Goal: Task Accomplishment & Management: Manage account settings

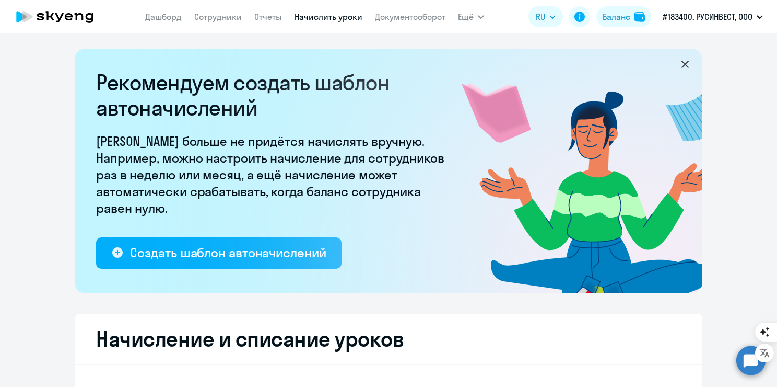
select select "10"
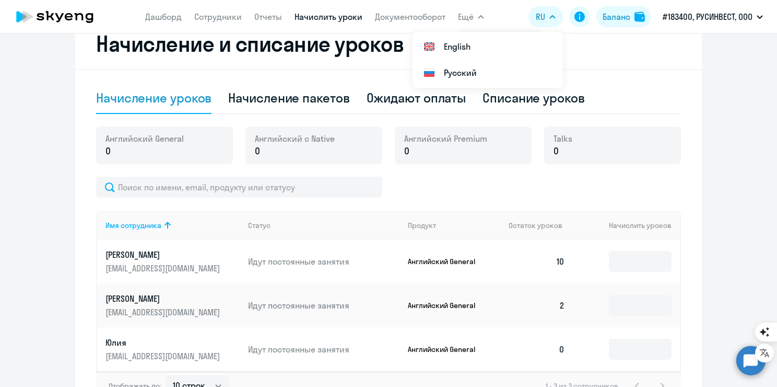
scroll to position [367, 0]
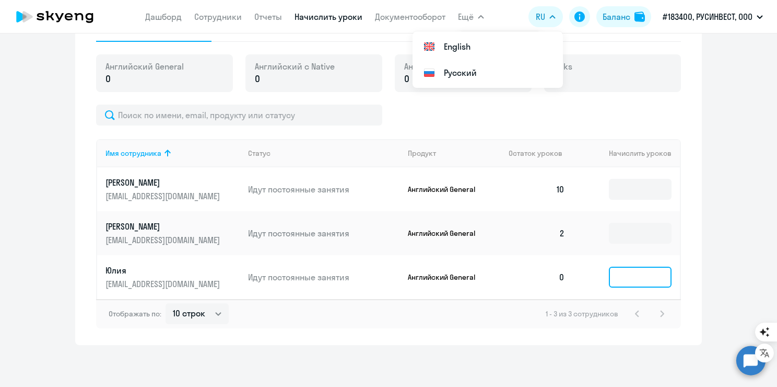
click at [635, 275] on input at bounding box center [640, 276] width 63 height 21
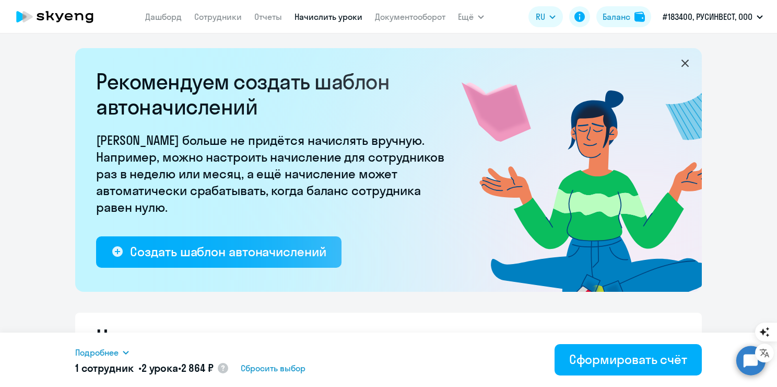
scroll to position [0, 0]
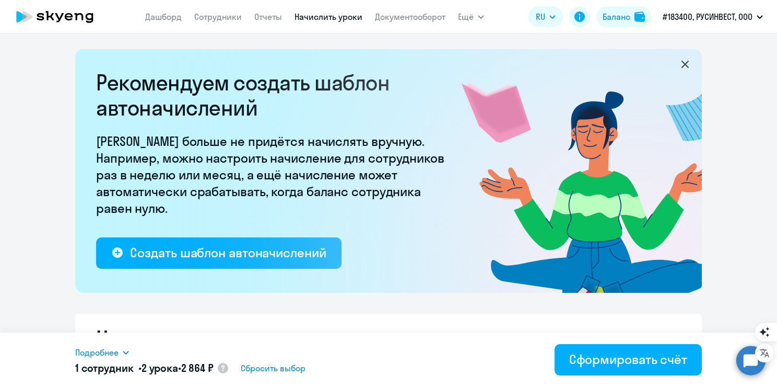
type input "2"
click at [347, 16] on link "Начислить уроки" at bounding box center [329, 16] width 68 height 10
click at [220, 19] on link "Сотрудники" at bounding box center [218, 16] width 48 height 10
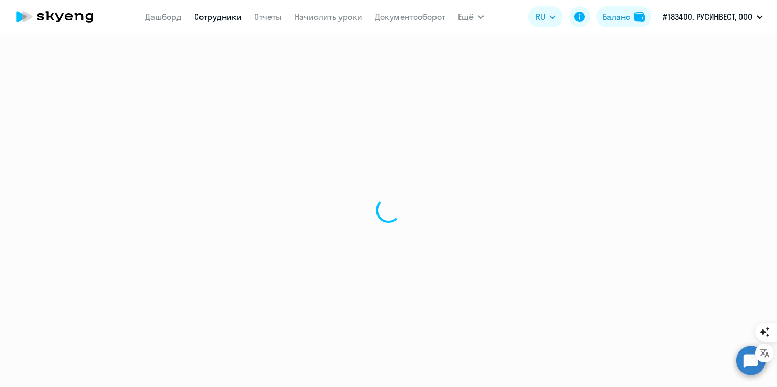
select select "30"
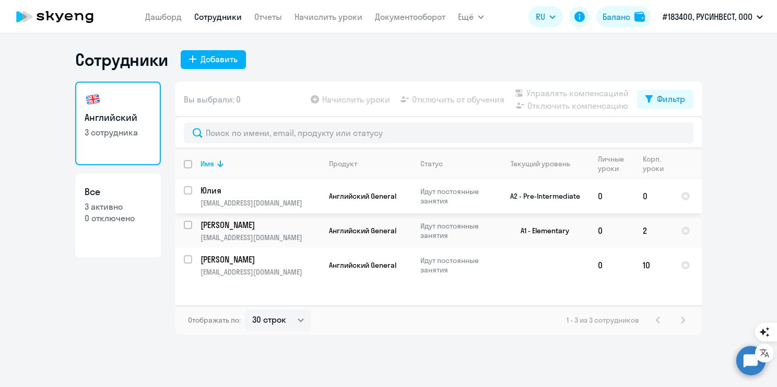
click at [643, 196] on td "0" at bounding box center [654, 196] width 38 height 34
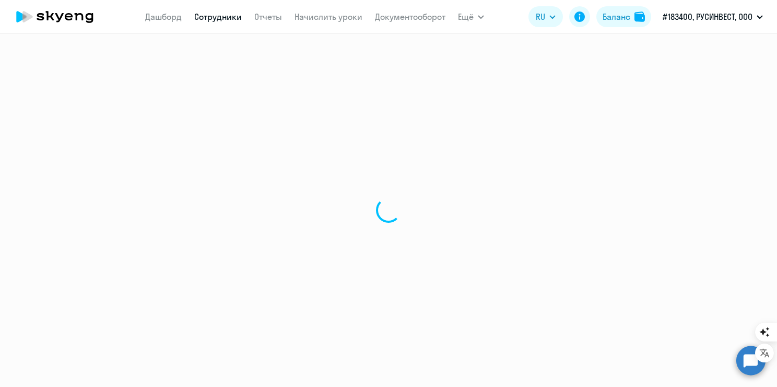
select select "english"
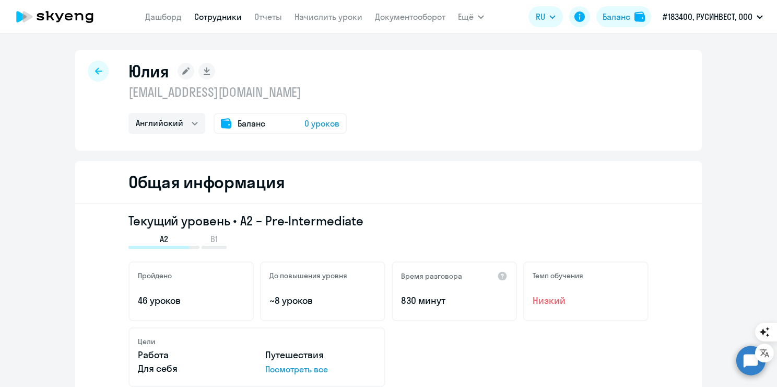
click at [455, 14] on div "[PERSON_NAME] Отчеты Начислить уроки Документооборот Ещё Все продукты Дашборд С…" at bounding box center [314, 16] width 339 height 21
click at [461, 15] on span "Ещё" at bounding box center [466, 16] width 16 height 13
click at [234, 16] on link "Сотрудники" at bounding box center [218, 16] width 48 height 10
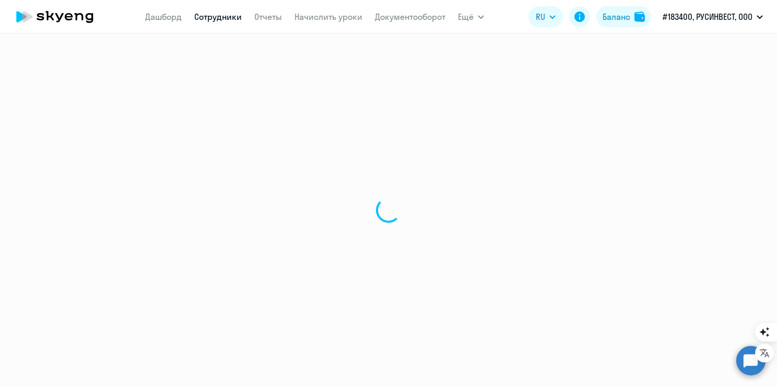
select select "30"
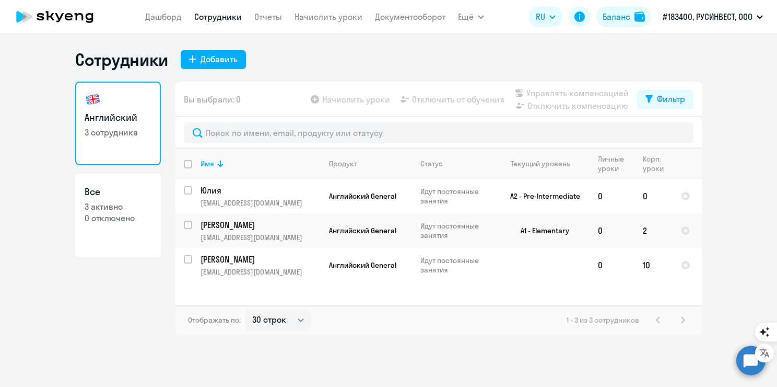
click at [117, 222] on p "0 отключено" at bounding box center [118, 217] width 67 height 11
select select "30"
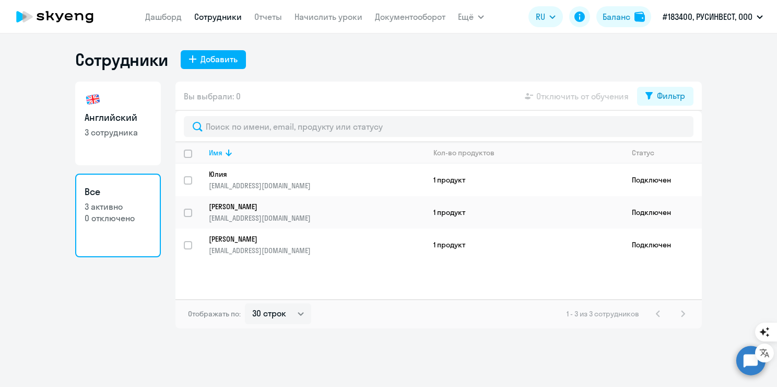
click at [115, 141] on link "Английский 3 сотрудника" at bounding box center [118, 124] width 86 height 84
select select "30"
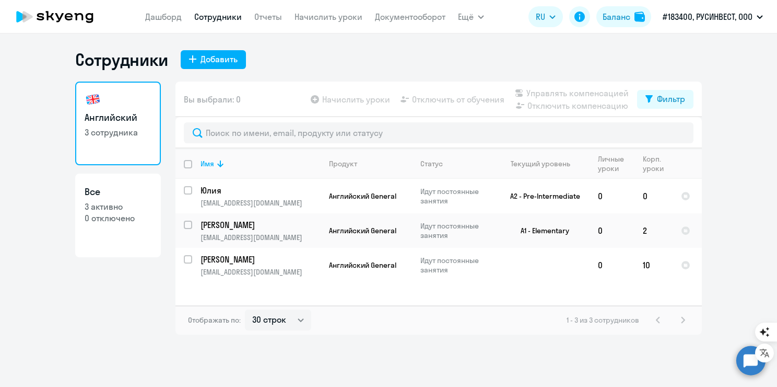
click at [437, 102] on app-table-action-button "Отключить от обучения" at bounding box center [452, 99] width 106 height 13
click at [435, 98] on app-table-action-button "Отключить от обучения" at bounding box center [452, 99] width 106 height 13
click at [318, 101] on app-table-action-button "Начислить уроки" at bounding box center [350, 99] width 82 height 13
click at [495, 56] on li "Все продукты" at bounding box center [500, 46] width 84 height 26
click at [266, 13] on link "Отчеты" at bounding box center [268, 16] width 28 height 10
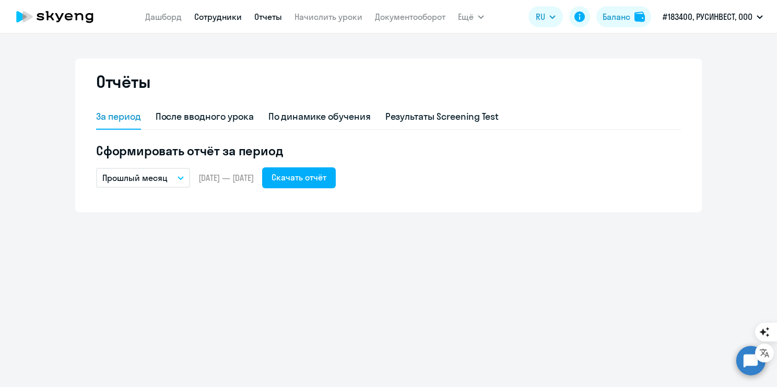
click at [211, 20] on link "Сотрудники" at bounding box center [218, 16] width 48 height 10
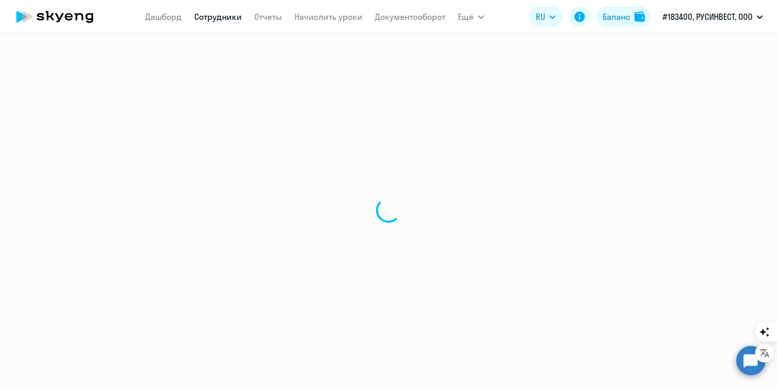
select select "30"
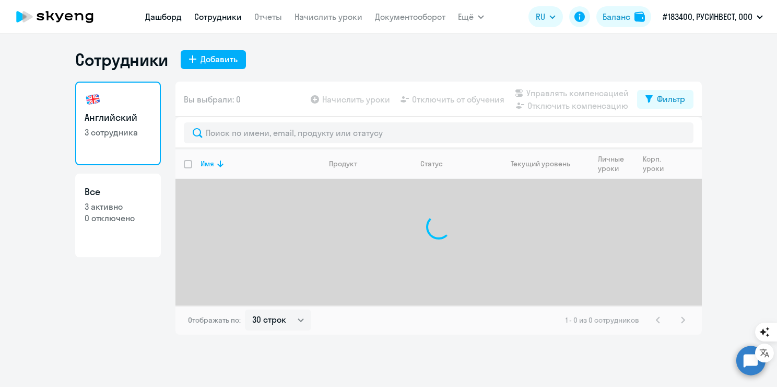
click at [170, 21] on link "Дашборд" at bounding box center [163, 16] width 37 height 10
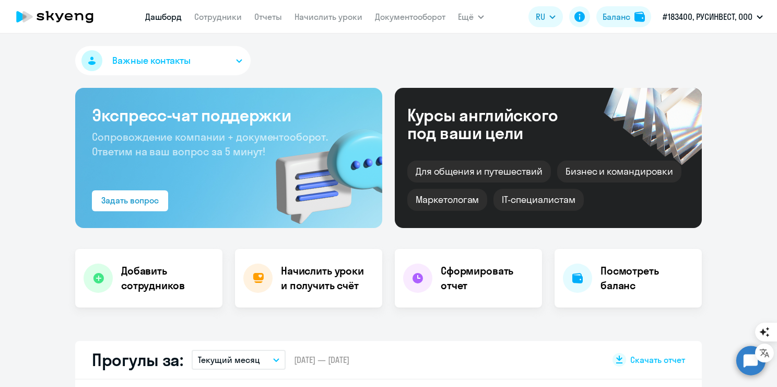
select select "30"
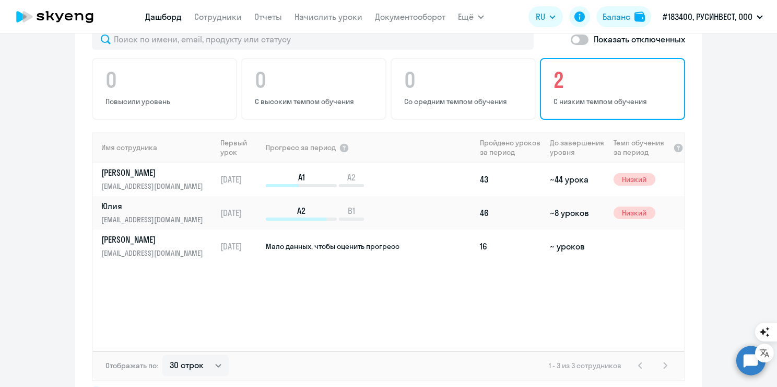
scroll to position [679, 0]
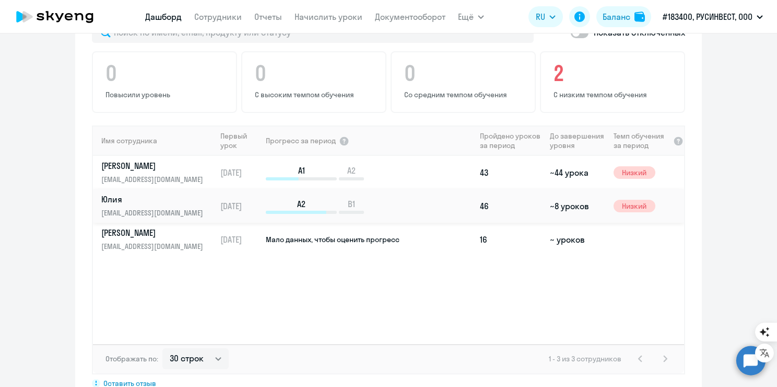
click at [479, 193] on td "46" at bounding box center [511, 205] width 70 height 33
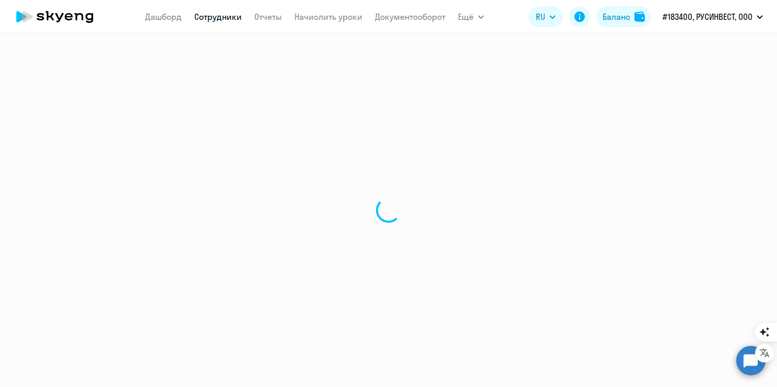
select select "english"
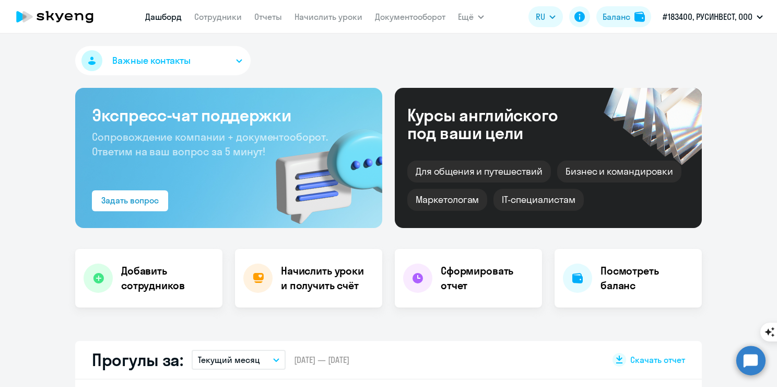
select select "30"
click at [187, 63] on button "Важные контакты" at bounding box center [163, 60] width 176 height 29
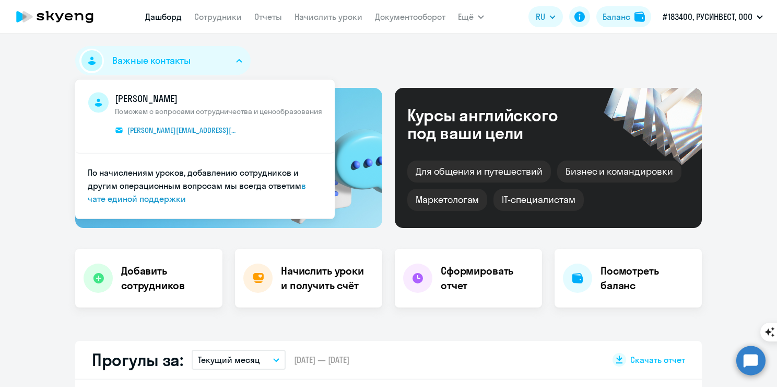
click at [187, 63] on button "Важные контакты" at bounding box center [163, 60] width 176 height 29
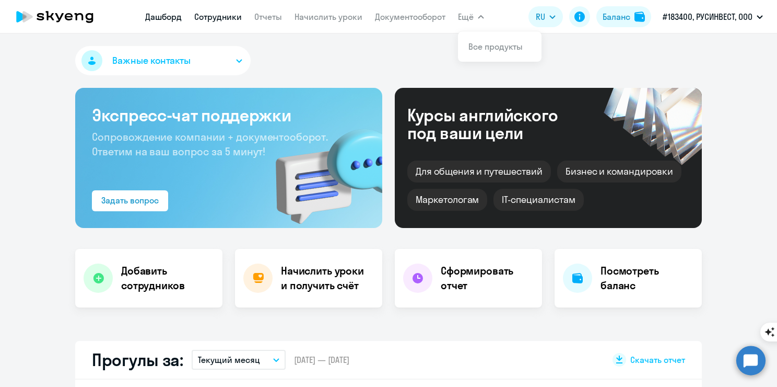
click at [228, 21] on link "Сотрудники" at bounding box center [218, 16] width 48 height 10
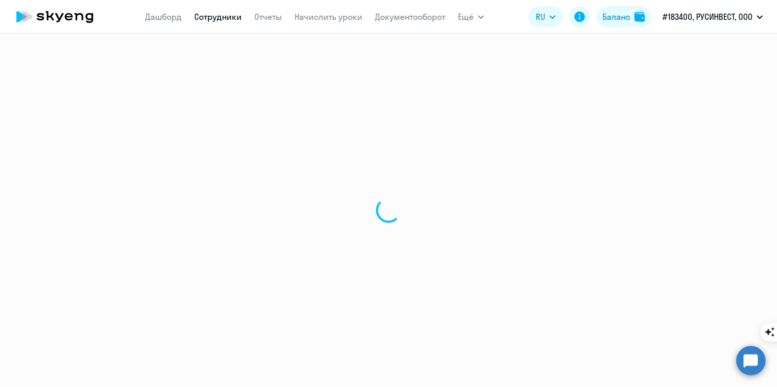
select select "30"
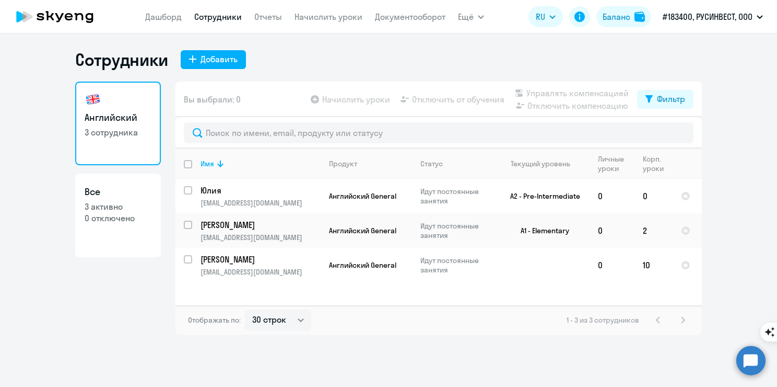
click at [610, 92] on app-table-action-button "Управлять компенсацией" at bounding box center [571, 93] width 116 height 13
click at [596, 101] on app-table-action-button "Отключить компенсацию" at bounding box center [571, 105] width 116 height 13
click at [596, 109] on app-table-action-button "Отключить компенсацию" at bounding box center [571, 105] width 116 height 13
click at [681, 322] on div "1 - 3 из 3 сотрудников" at bounding box center [628, 319] width 123 height 13
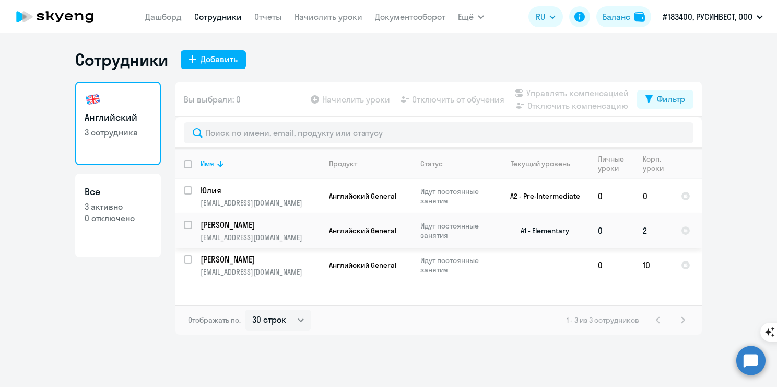
click at [652, 232] on td "2" at bounding box center [654, 230] width 38 height 34
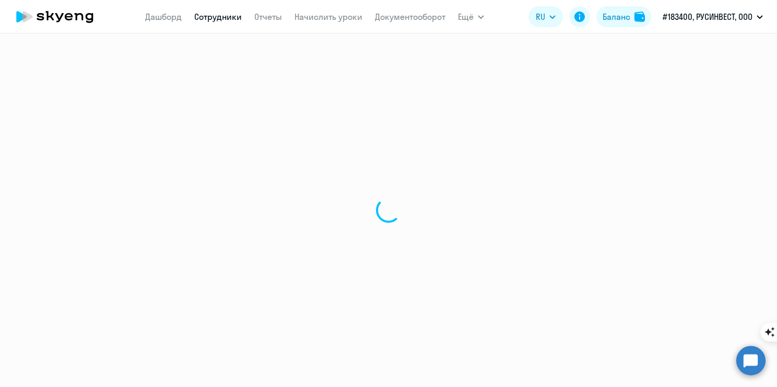
select select "english"
select select "30"
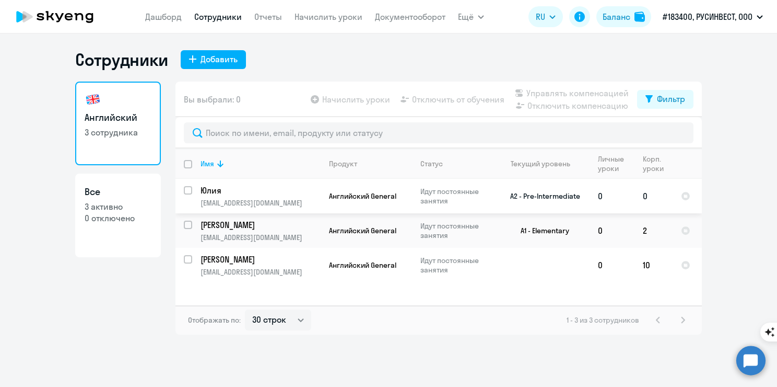
click at [447, 203] on p "Идут постоянные занятия" at bounding box center [457, 196] width 72 height 19
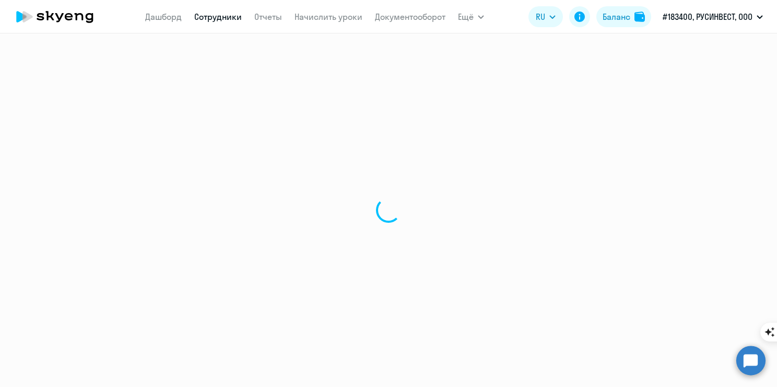
select select "english"
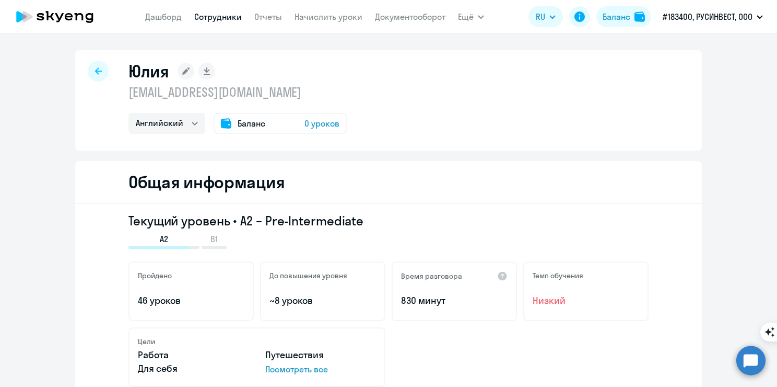
click at [317, 117] on span "0 уроков" at bounding box center [322, 123] width 35 height 13
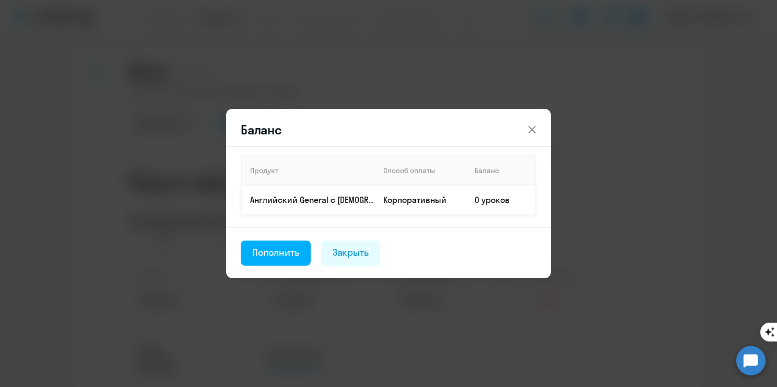
click at [303, 197] on p "Английский General с русскоговорящим преподавателем" at bounding box center [312, 199] width 124 height 11
click at [537, 209] on div "Продукт Способ оплаты Баланс Английский General с русскоговорящим преподавателе…" at bounding box center [388, 186] width 325 height 81
click at [499, 205] on td "0 уроков" at bounding box center [501, 199] width 69 height 29
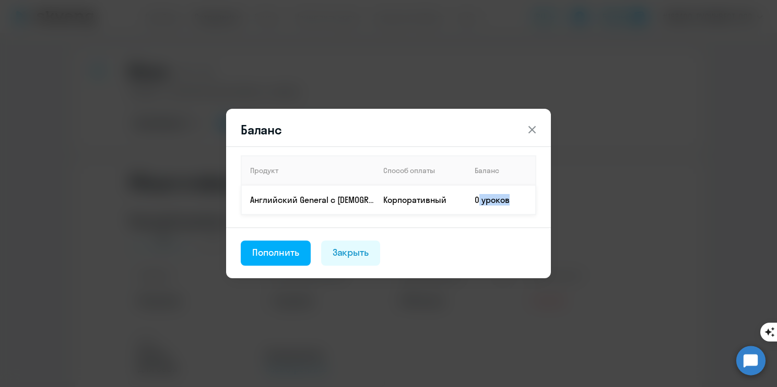
click at [499, 205] on td "0 уроков" at bounding box center [501, 199] width 69 height 29
click at [293, 255] on div "Пополнить" at bounding box center [275, 253] width 47 height 14
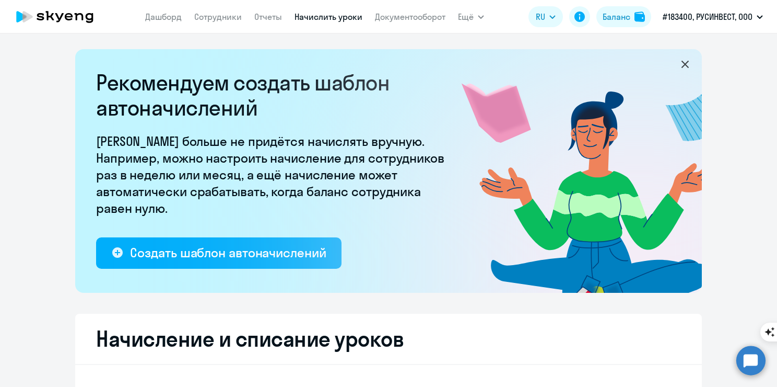
select select "10"
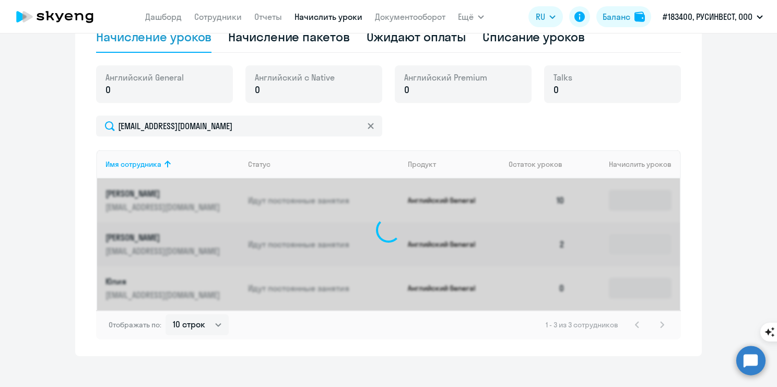
scroll to position [364, 0]
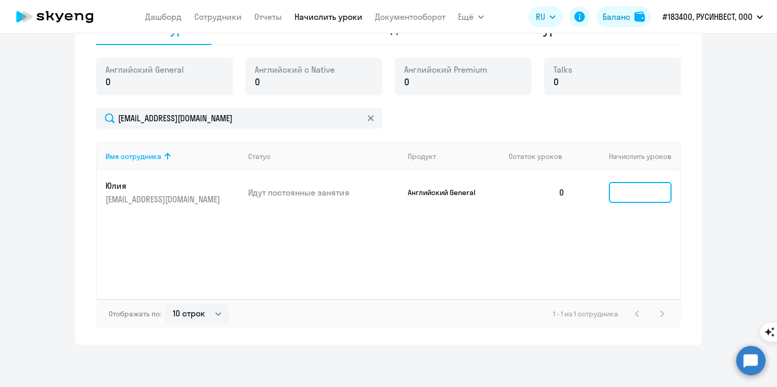
click at [615, 197] on input at bounding box center [640, 192] width 63 height 21
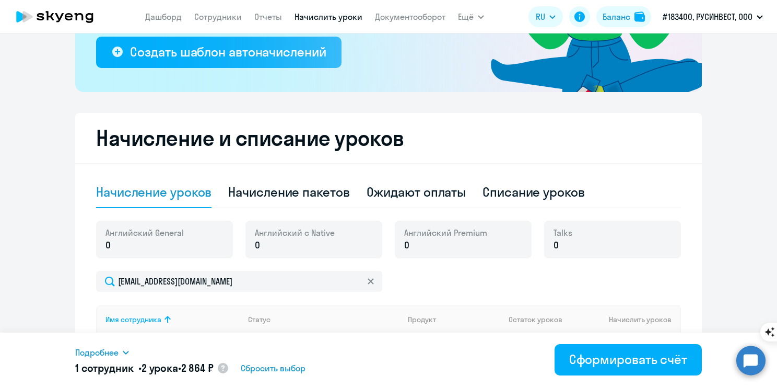
scroll to position [207, 0]
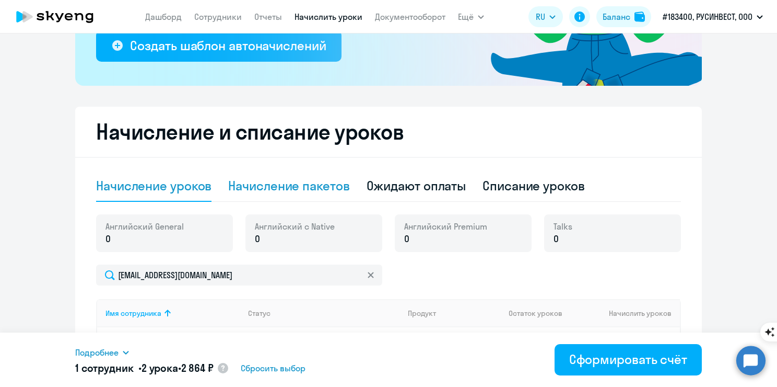
type input "2"
click at [271, 181] on div "Начисление пакетов" at bounding box center [288, 185] width 121 height 17
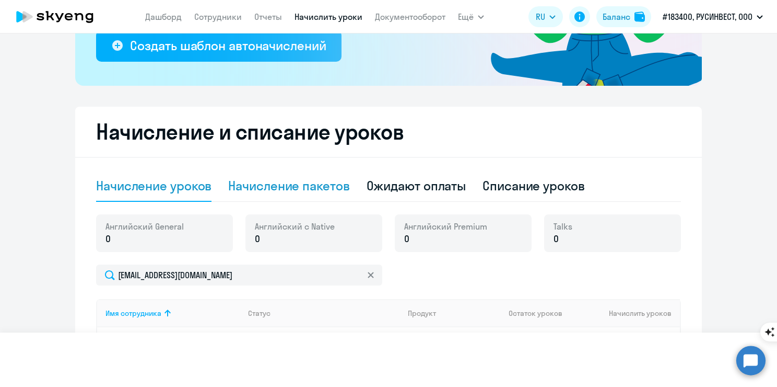
select select "10"
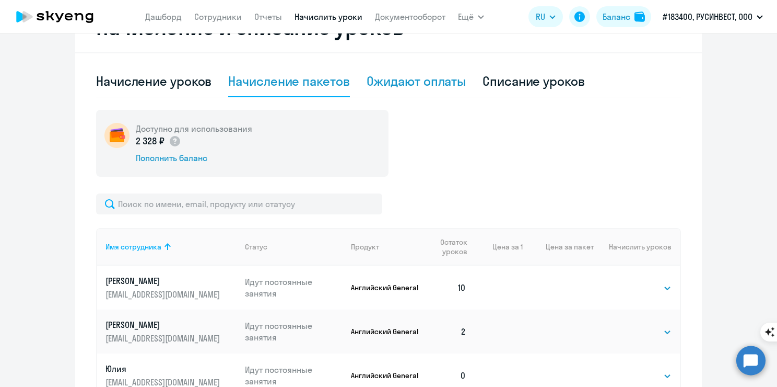
scroll to position [364, 0]
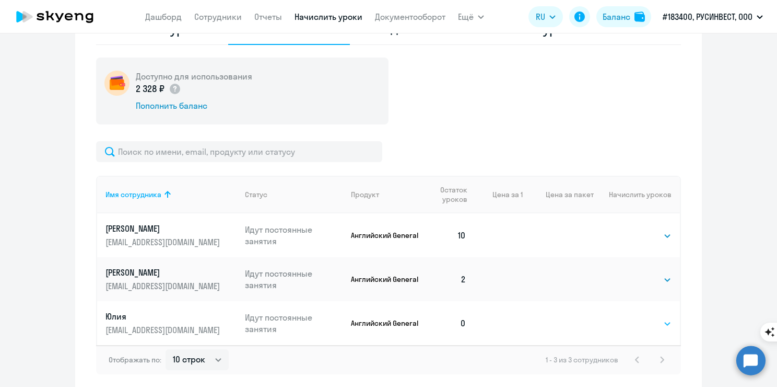
click at [655, 322] on select "Выбрать 4 8 16 32 64 96 128" at bounding box center [650, 323] width 43 height 13
click at [629, 317] on select "Выбрать 4 8 16 32 64 96 128" at bounding box center [650, 323] width 43 height 13
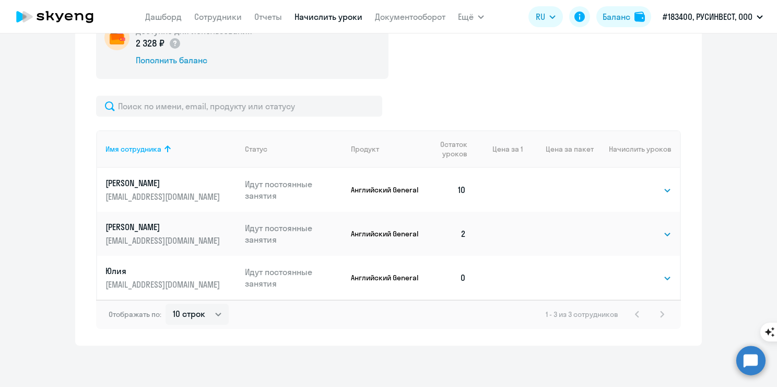
scroll to position [410, 0]
click at [658, 282] on select "Выбрать 4 8 16 32 64 96 128" at bounding box center [650, 277] width 43 height 13
click at [446, 269] on td "0" at bounding box center [448, 277] width 53 height 44
click at [467, 283] on td "0" at bounding box center [448, 277] width 53 height 44
click at [464, 279] on td "0" at bounding box center [448, 277] width 53 height 44
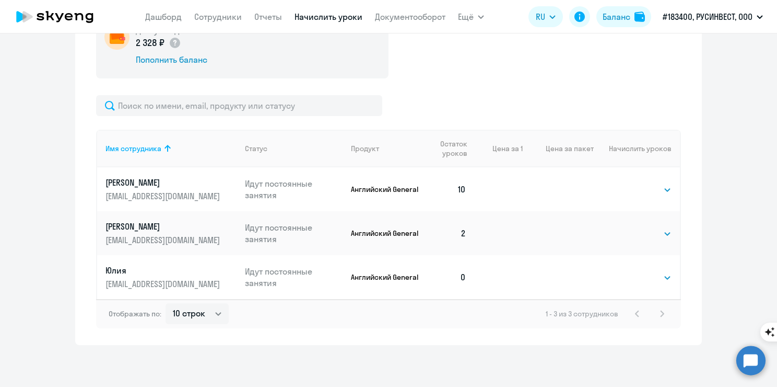
click at [669, 282] on td "Выбрать 4 8 16 32 64 96 128 Выбрать" at bounding box center [637, 277] width 86 height 44
click at [659, 280] on select "Выбрать 4 8 16 32 64 96 128" at bounding box center [650, 277] width 43 height 13
select select "4"
click at [629, 271] on select "Выбрать 4 8 16 32 64 96 128" at bounding box center [650, 277] width 43 height 13
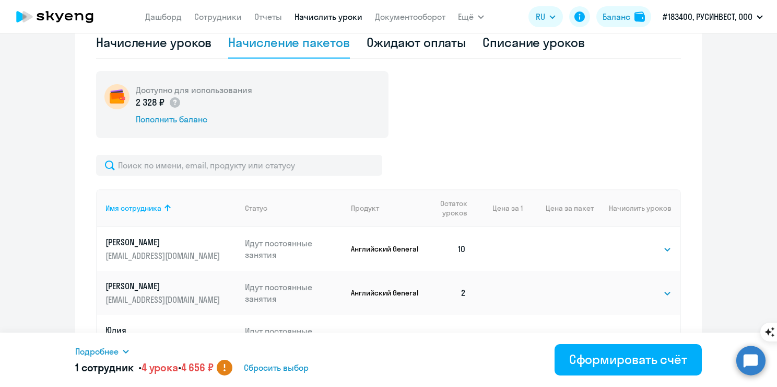
scroll to position [305, 0]
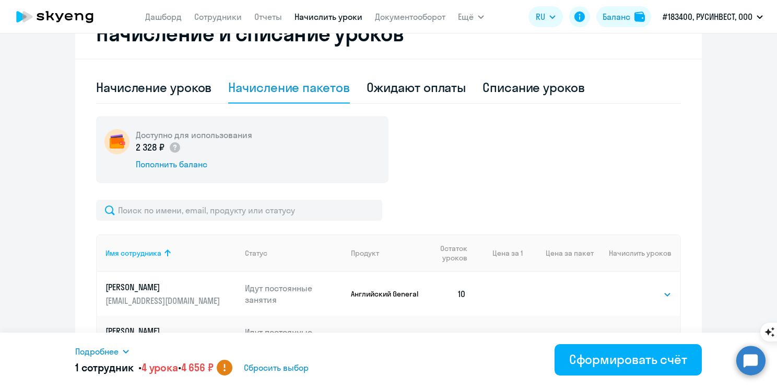
click at [532, 212] on div at bounding box center [388, 210] width 585 height 21
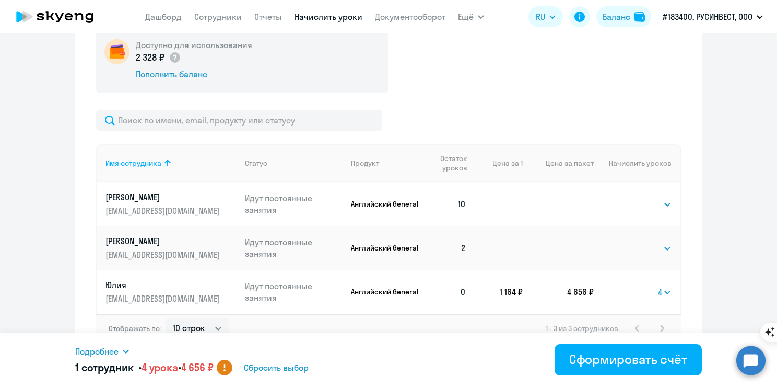
scroll to position [410, 0]
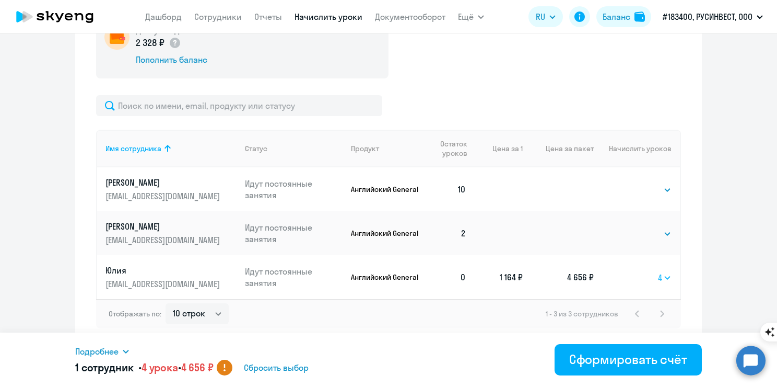
click at [668, 277] on select "Выбрать 4 8 16 32 64 96 128" at bounding box center [665, 277] width 14 height 13
select select
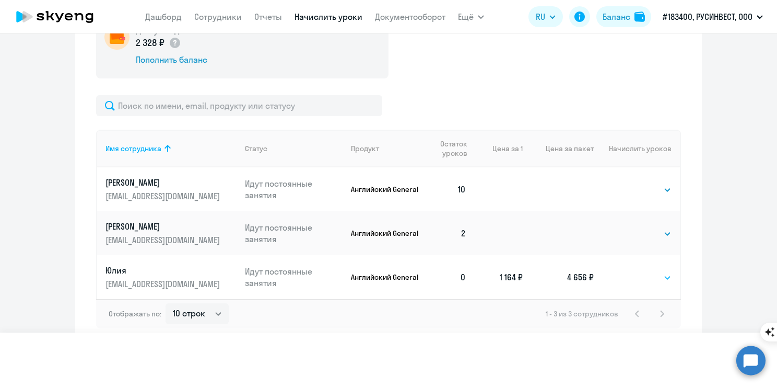
click at [658, 271] on select "Выбрать 4 8 16 32 64 96 128" at bounding box center [665, 277] width 14 height 13
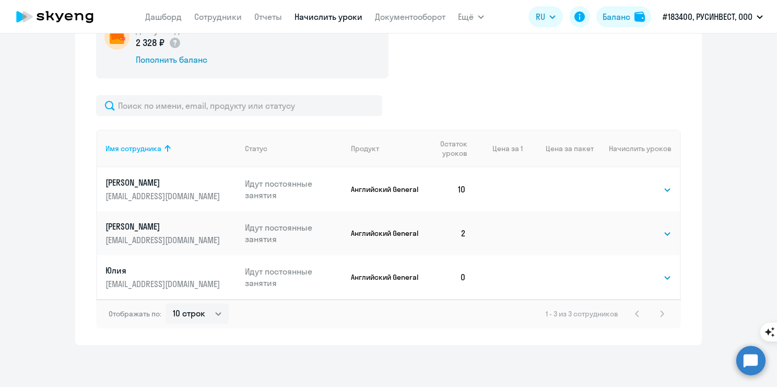
click at [461, 275] on td "0" at bounding box center [448, 277] width 53 height 44
click at [450, 276] on td "0" at bounding box center [448, 277] width 53 height 44
click at [311, 271] on p "Идут постоянные занятия" at bounding box center [294, 276] width 98 height 23
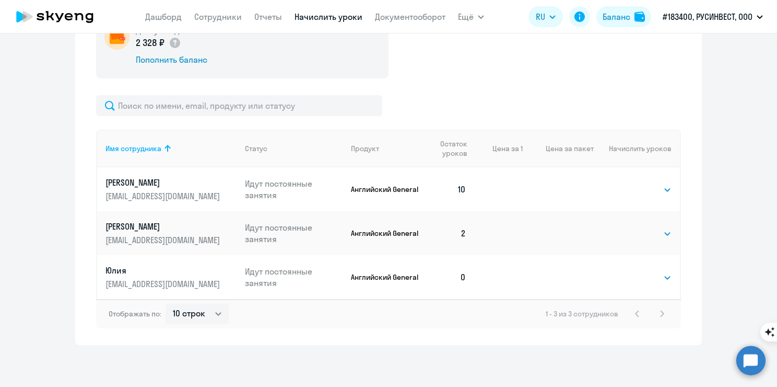
click at [273, 273] on p "Идут постоянные занятия" at bounding box center [294, 276] width 98 height 23
click at [158, 277] on link "Юлия ab-ovo@mail.ru" at bounding box center [171, 276] width 131 height 25
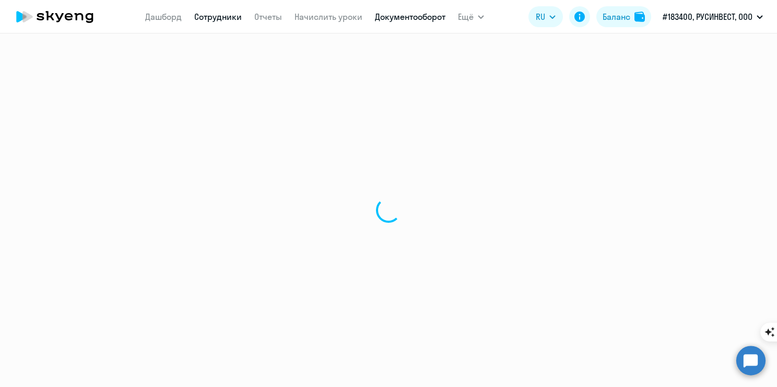
select select "english"
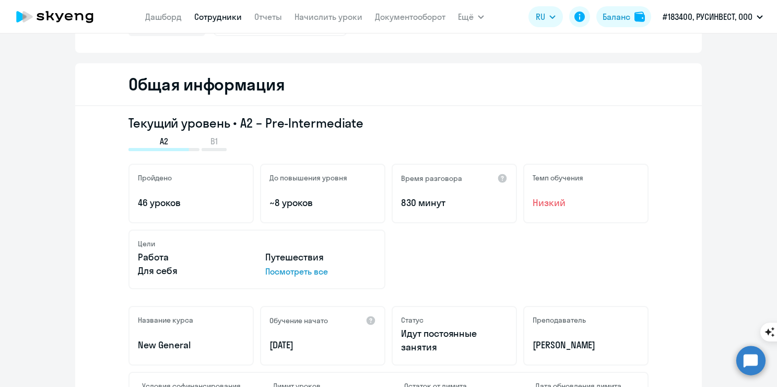
scroll to position [104, 0]
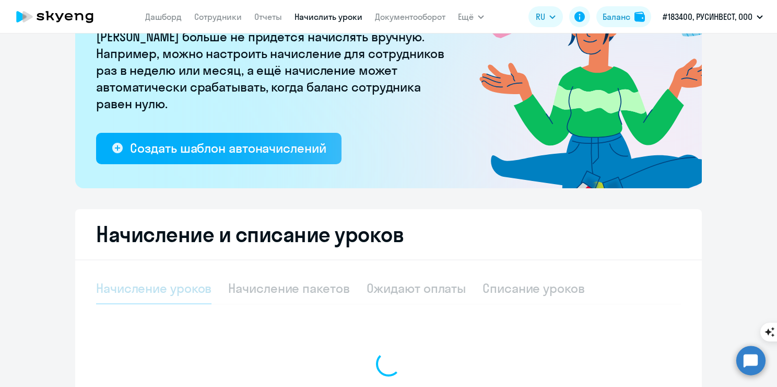
select select "10"
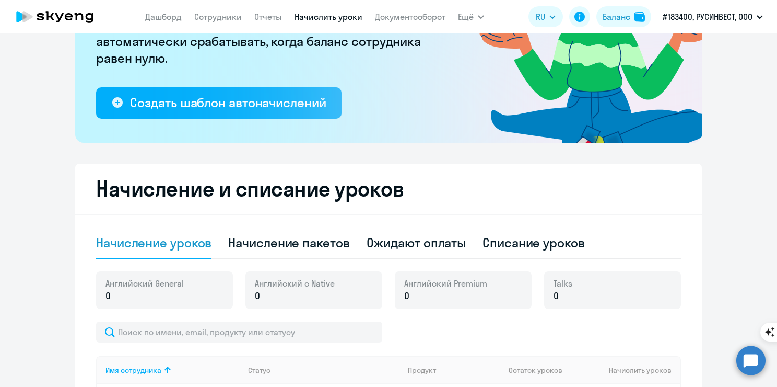
scroll to position [157, 0]
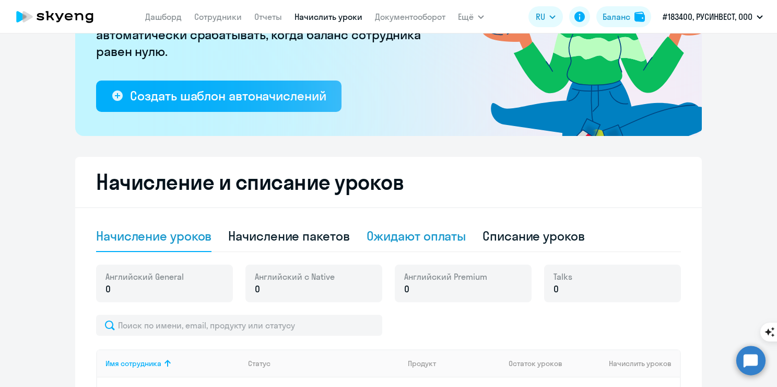
click at [418, 243] on div "Ожидают оплаты" at bounding box center [417, 235] width 100 height 17
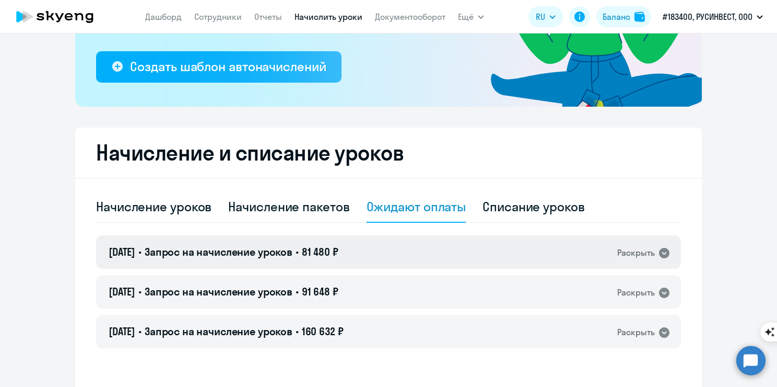
scroll to position [209, 0]
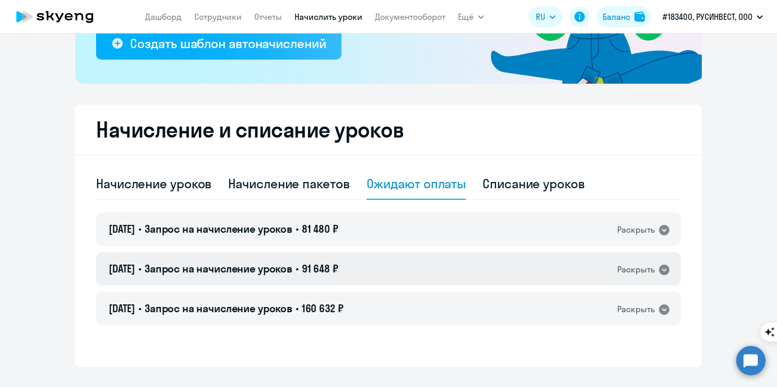
click at [648, 272] on div "Раскрыть" at bounding box center [637, 269] width 38 height 13
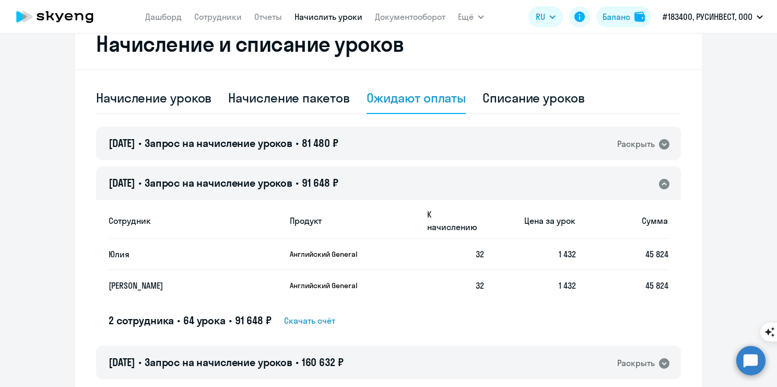
scroll to position [313, 0]
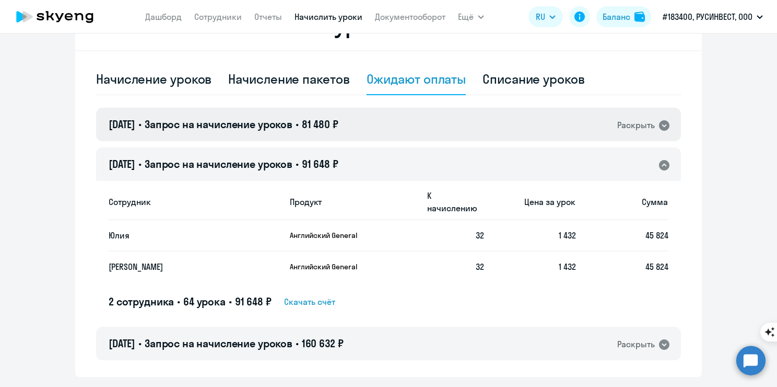
click at [660, 135] on div "18.08.2025 • Запрос на начисление уроков • 81 480 ₽ Раскрыть" at bounding box center [388, 124] width 585 height 33
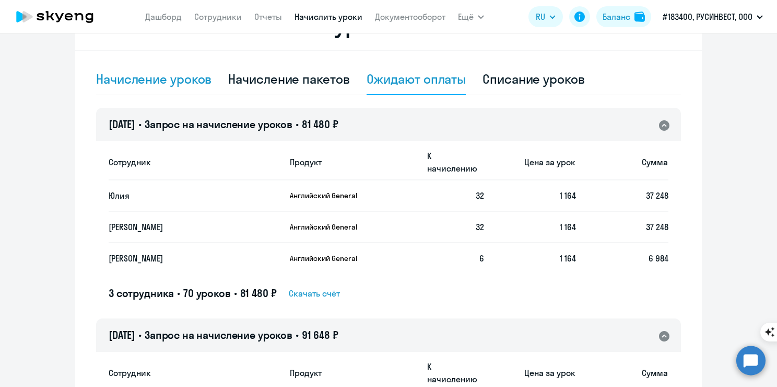
click at [104, 82] on div "Начисление уроков" at bounding box center [153, 79] width 115 height 17
select select "10"
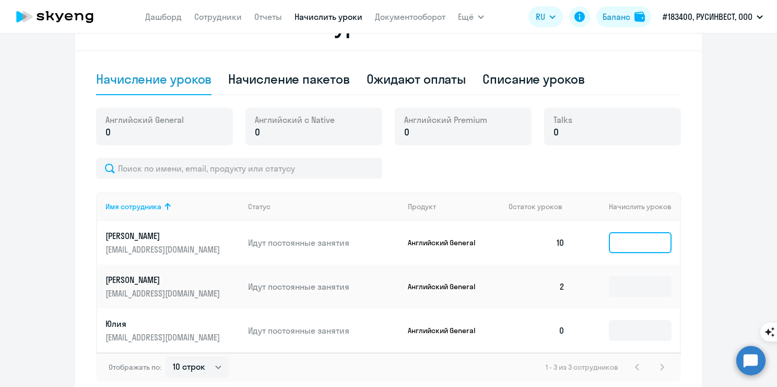
click at [631, 243] on input at bounding box center [640, 242] width 63 height 21
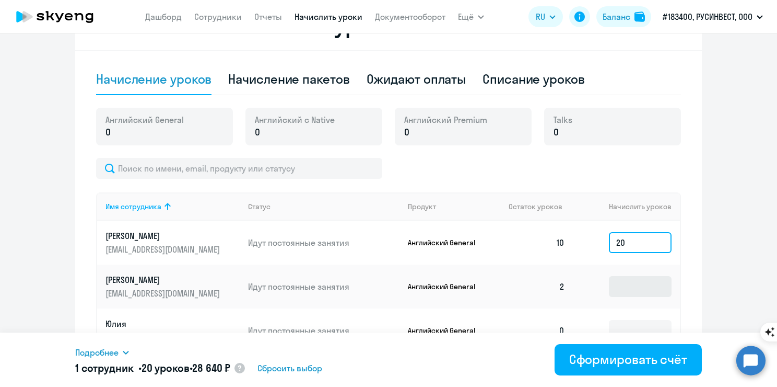
type input "20"
click at [642, 286] on input at bounding box center [640, 286] width 63 height 21
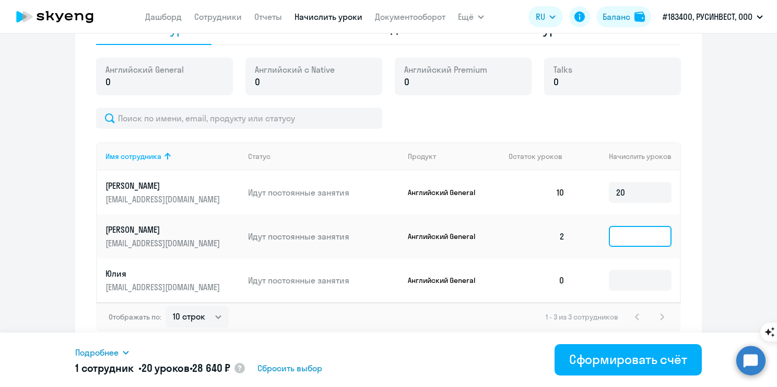
scroll to position [366, 0]
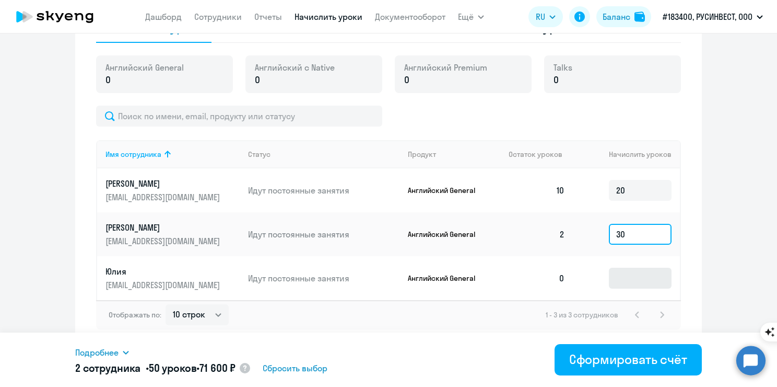
type input "30"
click at [642, 288] on input at bounding box center [640, 277] width 63 height 21
type input "32"
click at [637, 240] on input "30" at bounding box center [640, 234] width 63 height 21
click at [639, 201] on td "20" at bounding box center [627, 190] width 107 height 44
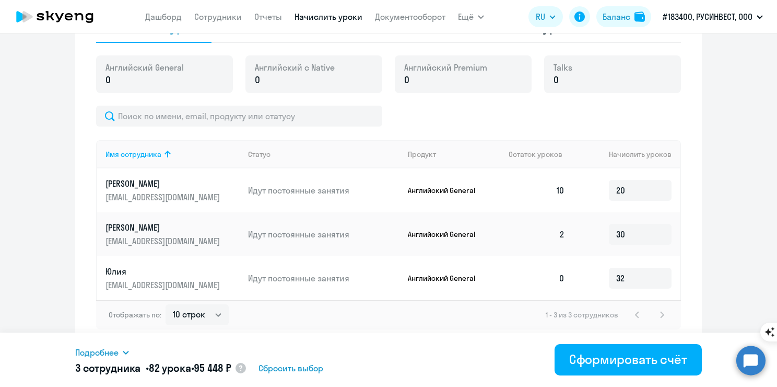
click at [700, 247] on ng-component "Рекомендуем создать шаблон автоначислений Уроки больше не придётся начислять вр…" at bounding box center [388, 14] width 777 height 662
click at [645, 277] on input "32" at bounding box center [640, 277] width 63 height 21
drag, startPoint x: 630, startPoint y: 189, endPoint x: 610, endPoint y: 186, distance: 19.5
click at [610, 186] on input "20" at bounding box center [640, 189] width 63 height 21
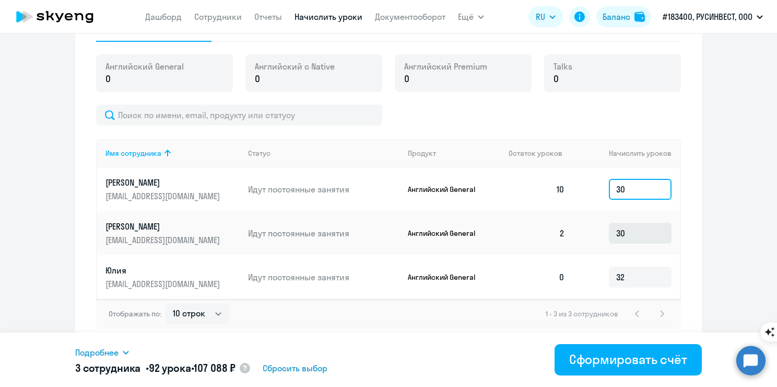
type input "30"
drag, startPoint x: 635, startPoint y: 232, endPoint x: 608, endPoint y: 230, distance: 27.2
click at [609, 230] on input "30" at bounding box center [640, 233] width 63 height 21
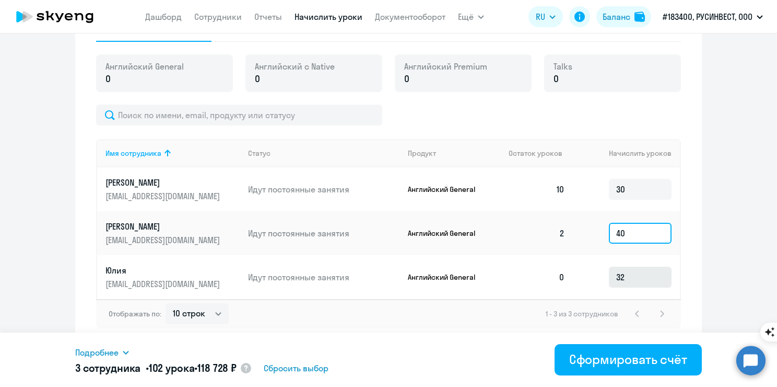
type input "40"
drag, startPoint x: 637, startPoint y: 272, endPoint x: 589, endPoint y: 280, distance: 48.2
click at [589, 280] on td "32" at bounding box center [627, 277] width 107 height 44
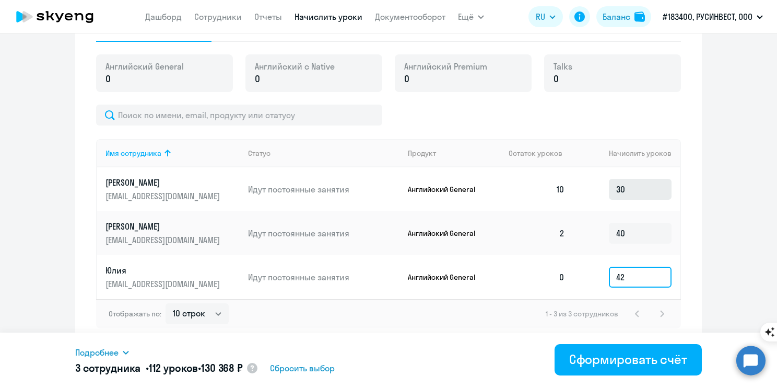
type input "42"
drag, startPoint x: 623, startPoint y: 193, endPoint x: 591, endPoint y: 188, distance: 32.3
click at [591, 188] on td "30" at bounding box center [627, 189] width 107 height 44
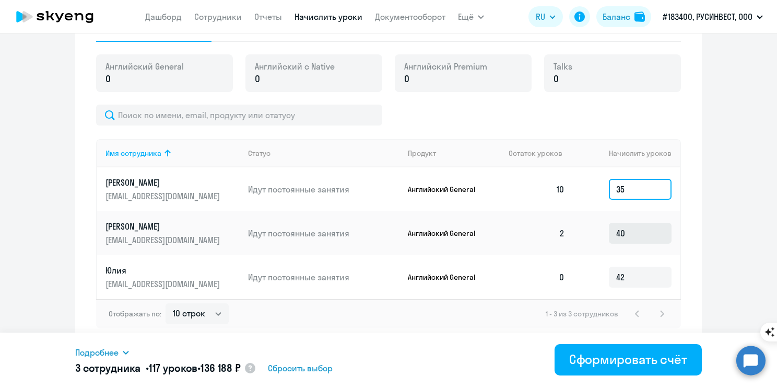
type input "35"
drag, startPoint x: 625, startPoint y: 236, endPoint x: 612, endPoint y: 236, distance: 13.1
click at [612, 236] on input "40" at bounding box center [640, 233] width 63 height 21
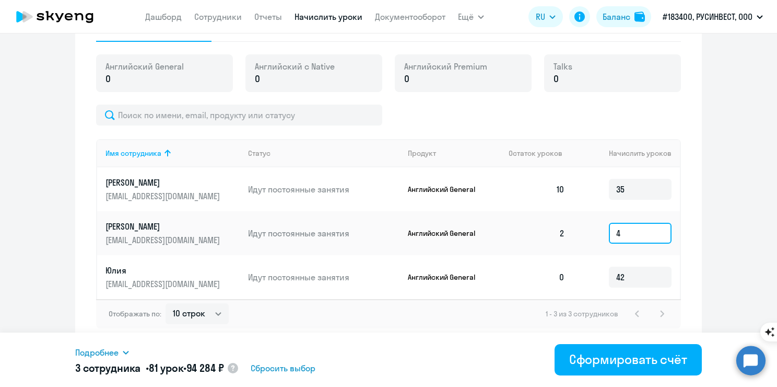
type input "40"
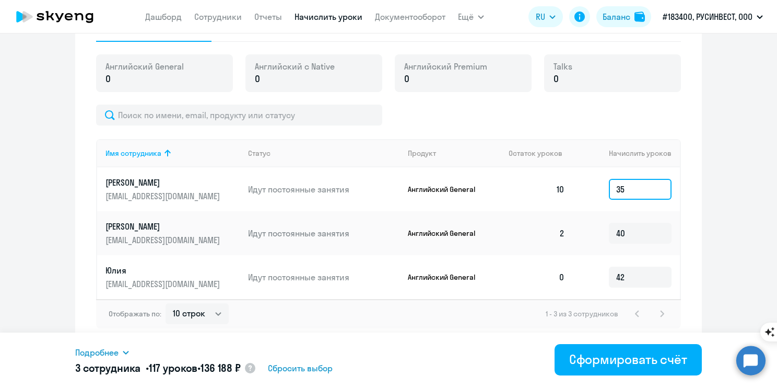
click at [618, 192] on input "35" at bounding box center [640, 189] width 63 height 21
click at [627, 268] on input "42" at bounding box center [640, 276] width 63 height 21
drag, startPoint x: 625, startPoint y: 185, endPoint x: 610, endPoint y: 186, distance: 15.2
click at [610, 186] on input "30" at bounding box center [640, 189] width 63 height 21
type input "25"
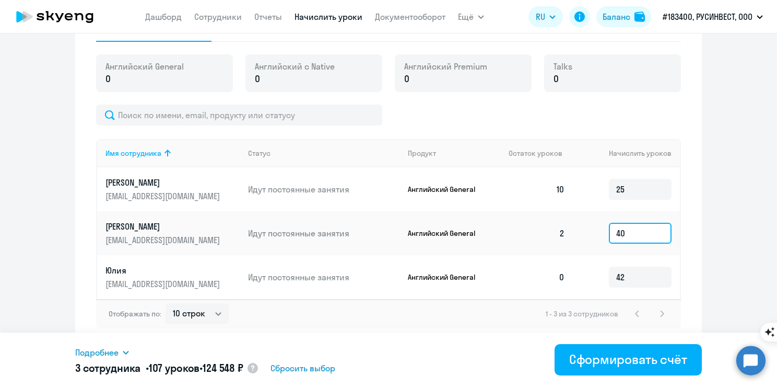
drag, startPoint x: 623, startPoint y: 232, endPoint x: 609, endPoint y: 232, distance: 14.6
click at [609, 232] on input "40" at bounding box center [640, 233] width 63 height 21
type input "35"
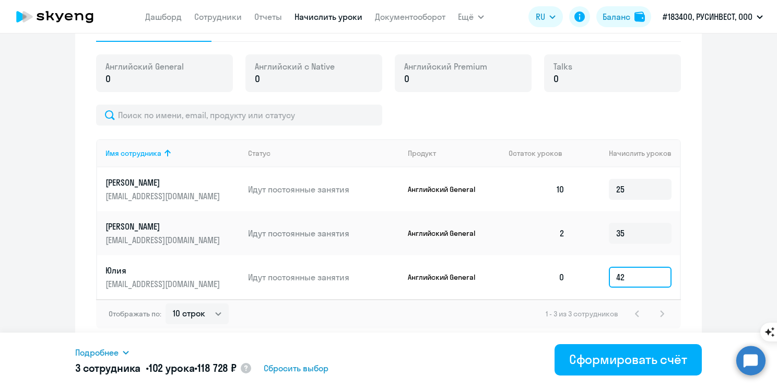
drag, startPoint x: 580, startPoint y: 272, endPoint x: 574, endPoint y: 272, distance: 6.8
click at [574, 272] on td "42" at bounding box center [627, 277] width 107 height 44
type input "37"
click at [703, 278] on ng-component "Рекомендуем создать шаблон автоначислений Уроки больше не придётся начислять вр…" at bounding box center [388, 13] width 777 height 662
click at [622, 190] on input "25" at bounding box center [640, 189] width 63 height 21
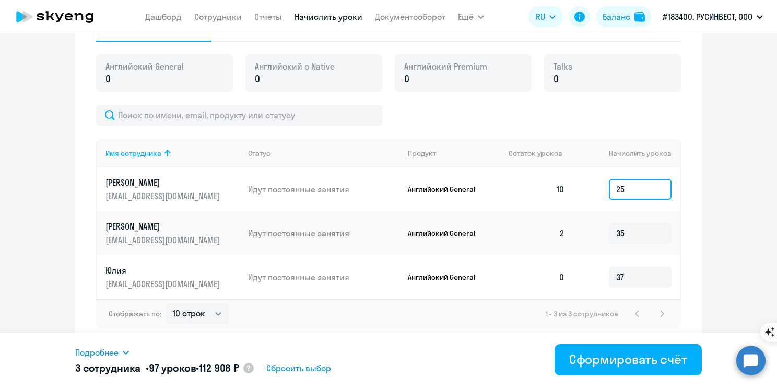
drag, startPoint x: 622, startPoint y: 190, endPoint x: 610, endPoint y: 190, distance: 12.0
click at [610, 190] on input "25" at bounding box center [640, 189] width 63 height 21
click at [612, 190] on input "25" at bounding box center [640, 189] width 63 height 21
click at [616, 190] on input "25" at bounding box center [640, 189] width 63 height 21
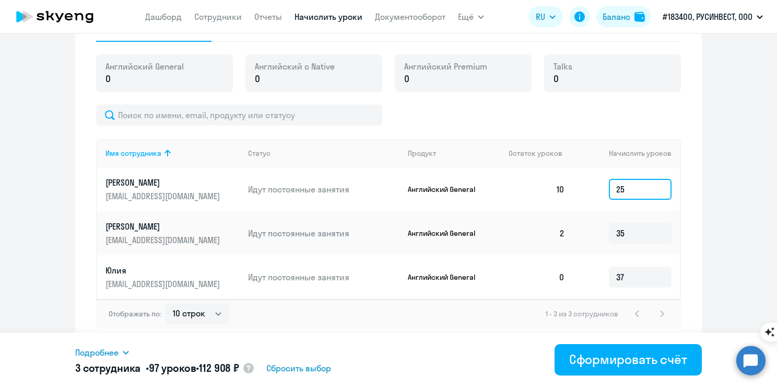
click at [618, 190] on input "25" at bounding box center [640, 189] width 63 height 21
type input "20"
drag, startPoint x: 624, startPoint y: 231, endPoint x: 616, endPoint y: 232, distance: 7.9
click at [616, 232] on input "35" at bounding box center [640, 233] width 63 height 21
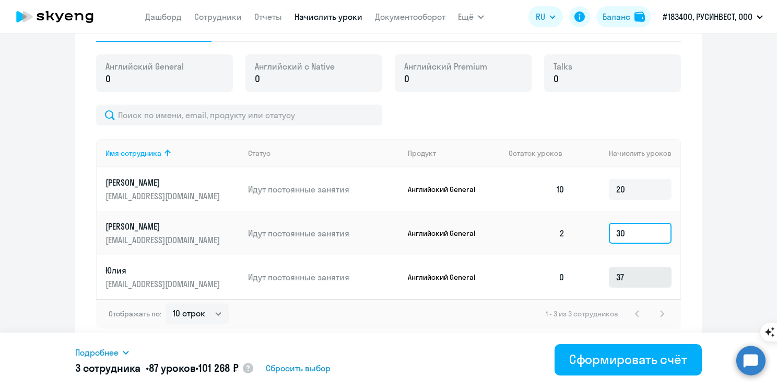
type input "30"
click at [622, 272] on input "37" at bounding box center [640, 276] width 63 height 21
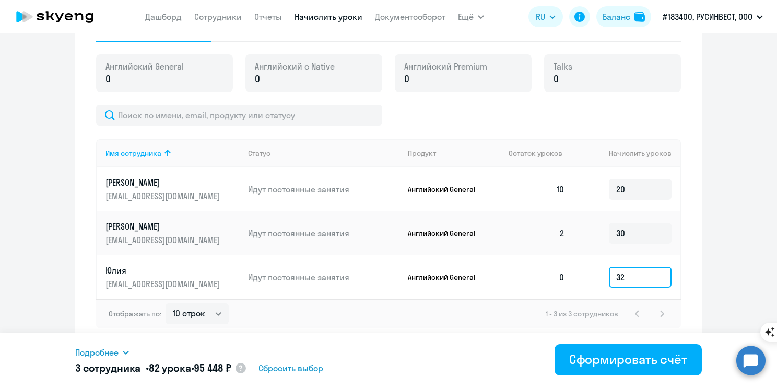
type input "32"
click at [698, 249] on ng-component "Рекомендуем создать шаблон автоначислений Уроки больше не придётся начислять вр…" at bounding box center [388, 13] width 777 height 662
click at [633, 274] on input "32" at bounding box center [640, 276] width 63 height 21
drag, startPoint x: 631, startPoint y: 190, endPoint x: 613, endPoint y: 190, distance: 18.3
click at [613, 190] on input "20" at bounding box center [640, 189] width 63 height 21
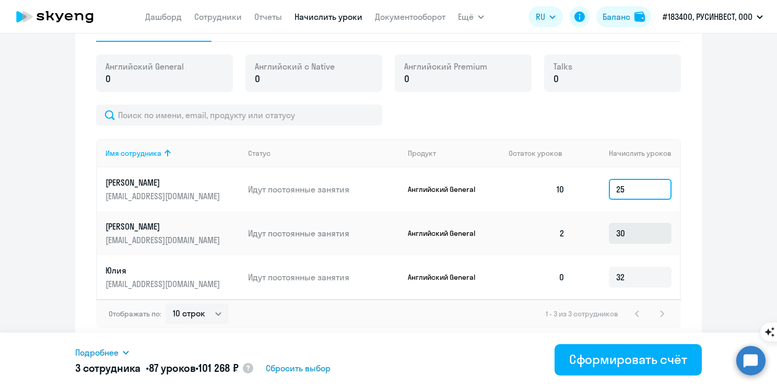
type input "25"
drag, startPoint x: 622, startPoint y: 232, endPoint x: 602, endPoint y: 232, distance: 19.3
click at [602, 232] on td "30" at bounding box center [627, 233] width 107 height 44
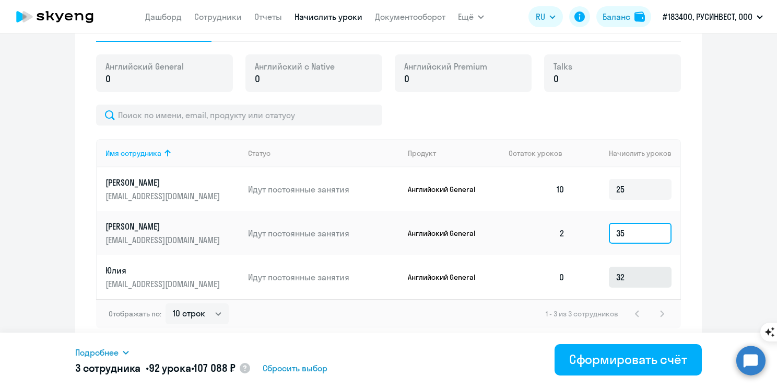
type input "35"
drag, startPoint x: 627, startPoint y: 278, endPoint x: 598, endPoint y: 280, distance: 29.3
click at [598, 280] on td "32" at bounding box center [627, 277] width 107 height 44
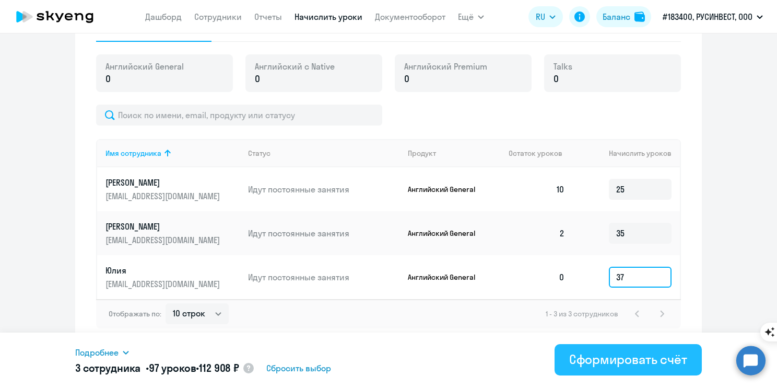
type input "37"
click at [588, 365] on div "Сформировать счёт" at bounding box center [628, 359] width 118 height 17
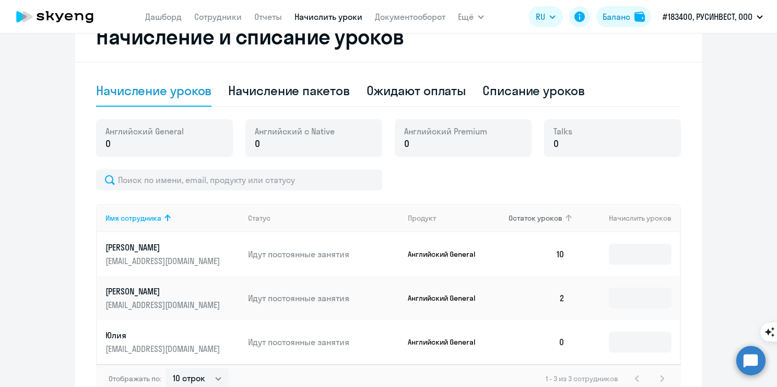
scroll to position [315, 0]
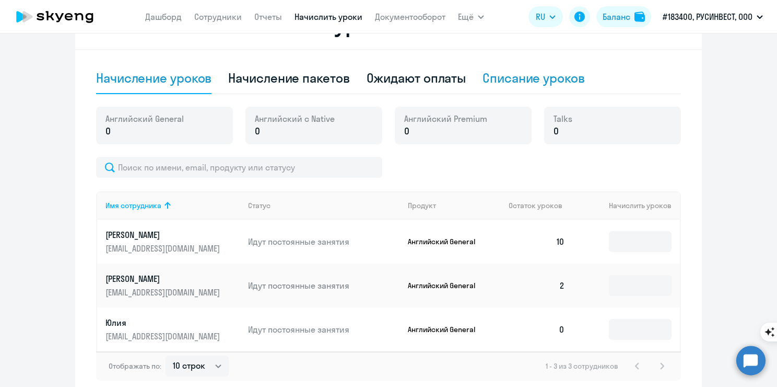
click at [510, 76] on div "Списание уроков" at bounding box center [534, 77] width 102 height 17
select select "10"
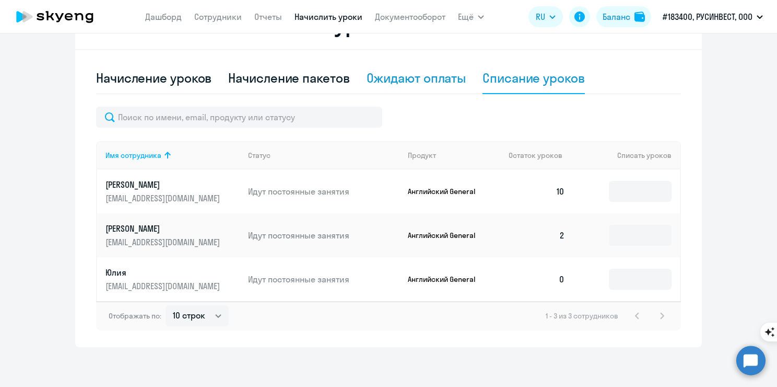
click at [430, 79] on div "Ожидают оплаты" at bounding box center [417, 77] width 100 height 17
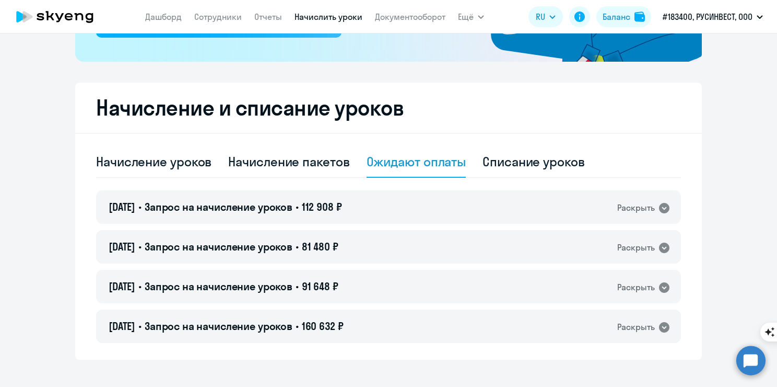
scroll to position [246, 0]
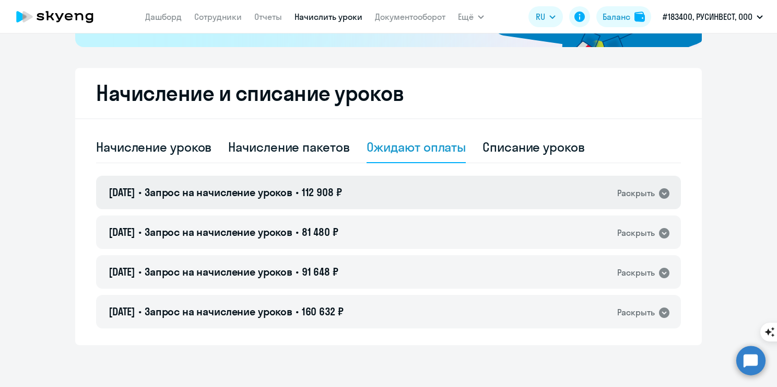
click at [659, 189] on icon at bounding box center [664, 193] width 10 height 10
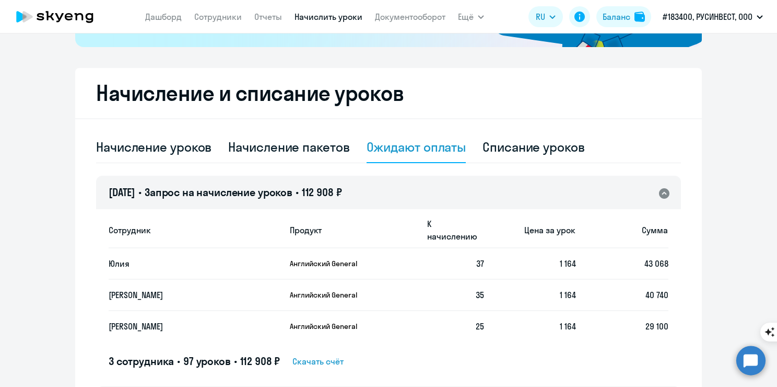
scroll to position [315, 0]
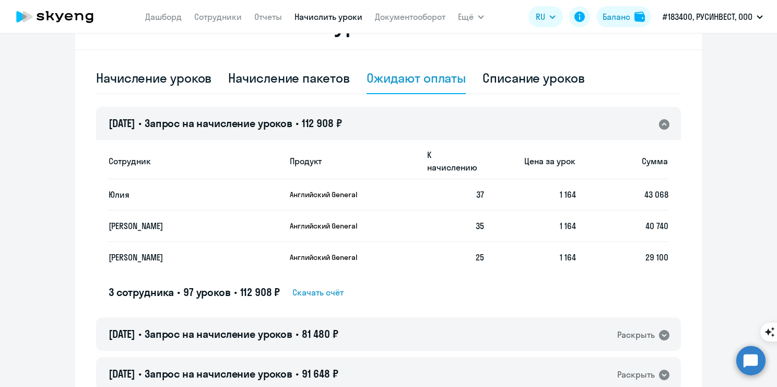
click at [315, 286] on span "Скачать счёт" at bounding box center [318, 292] width 51 height 13
click at [742, 265] on ng-component "Рекомендуем создать шаблон автоначислений Уроки больше не придётся начислять вр…" at bounding box center [388, 91] width 777 height 712
